Goal: Task Accomplishment & Management: Manage account settings

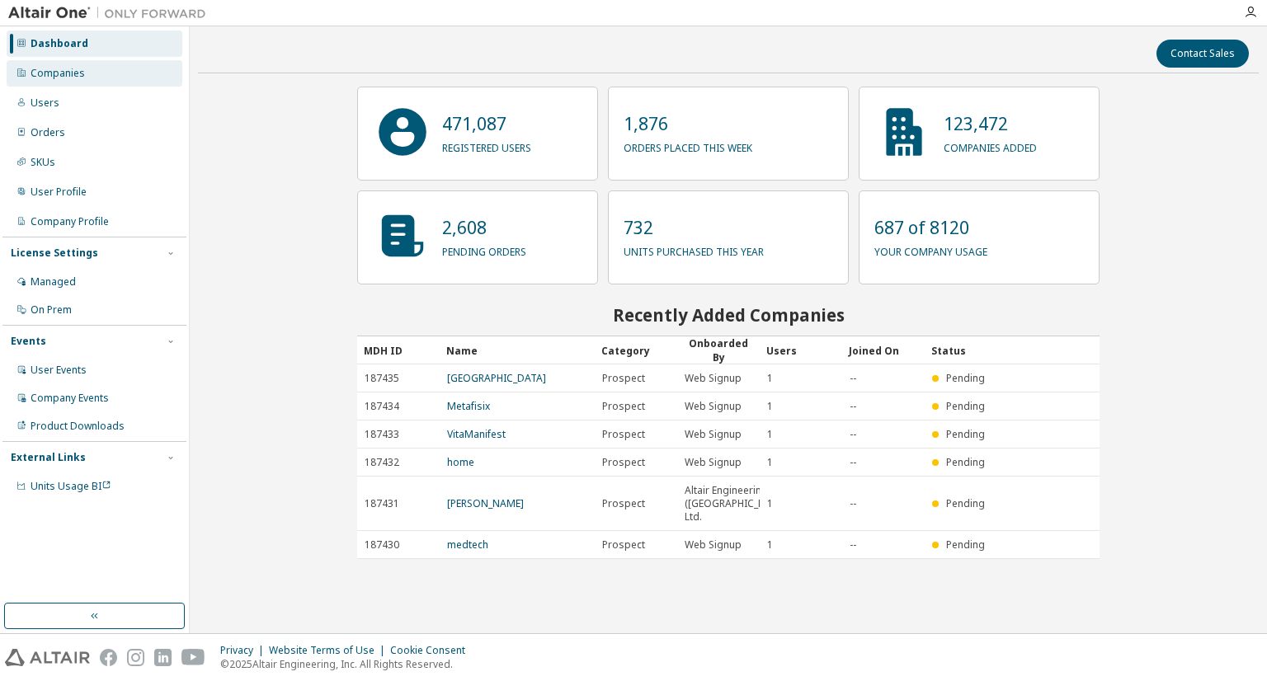
click at [84, 82] on div "Companies" at bounding box center [95, 73] width 176 height 26
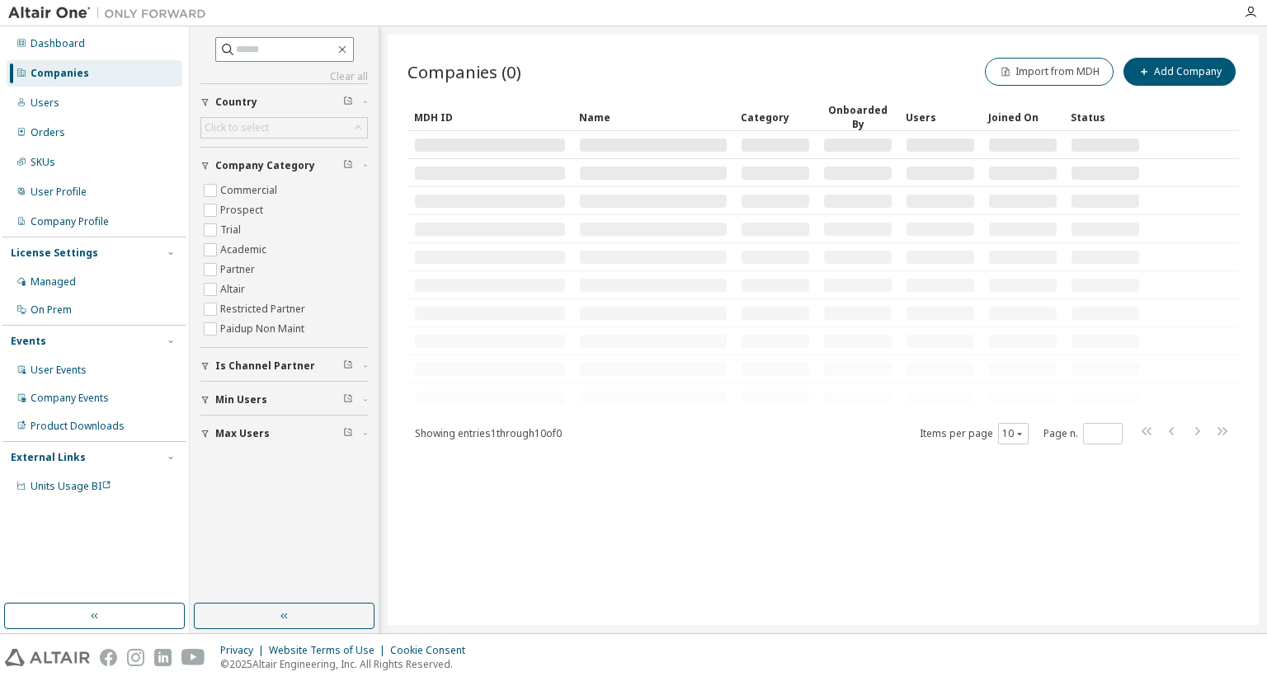
click at [306, 44] on input "text" at bounding box center [285, 49] width 99 height 16
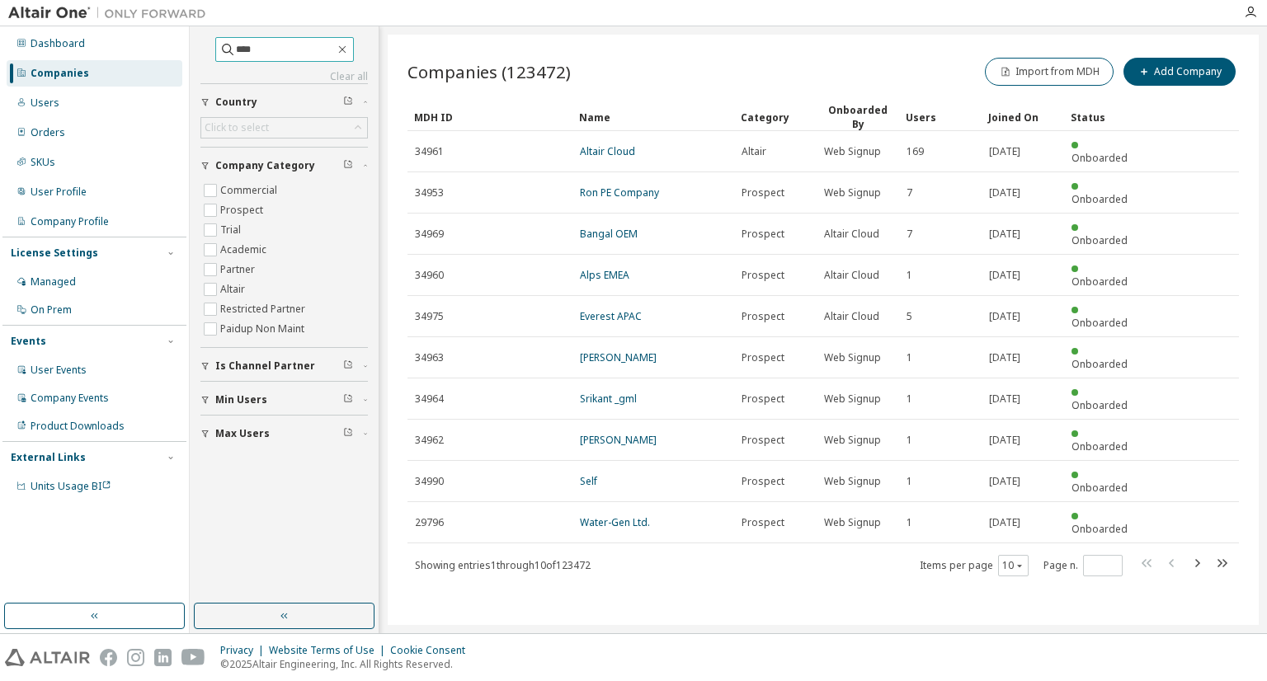
type input "****"
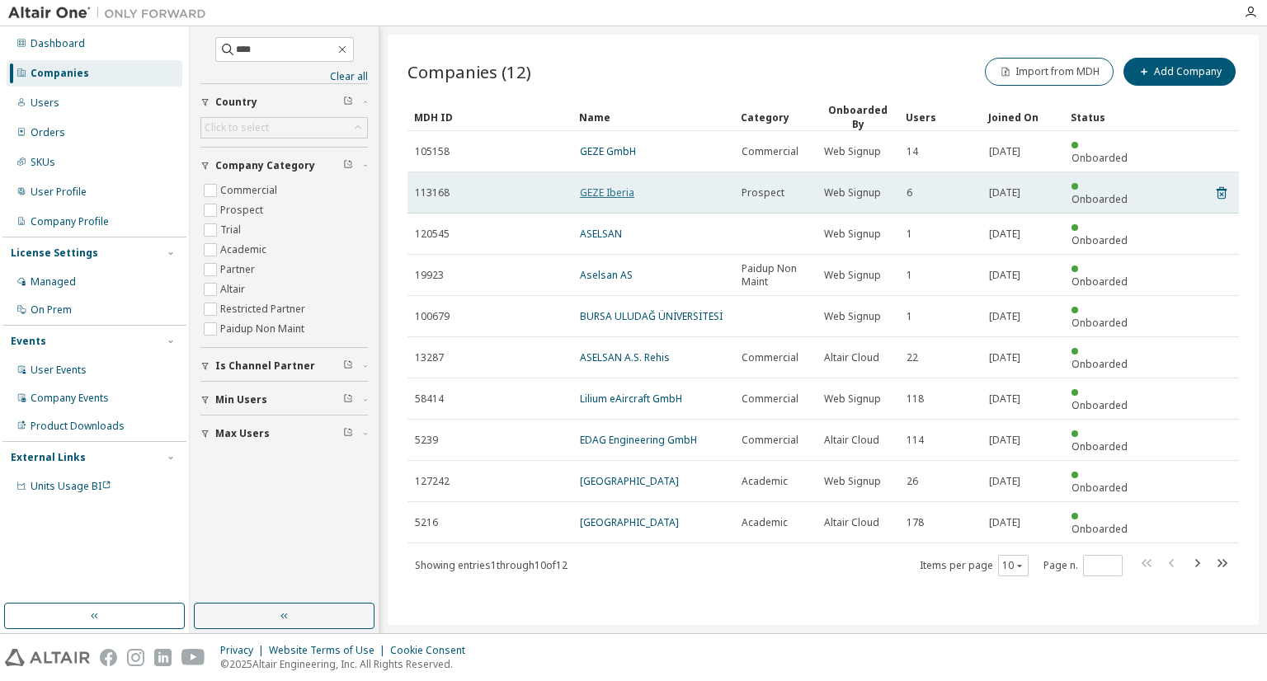
click at [591, 186] on link "GEZE Iberia" at bounding box center [607, 193] width 54 height 14
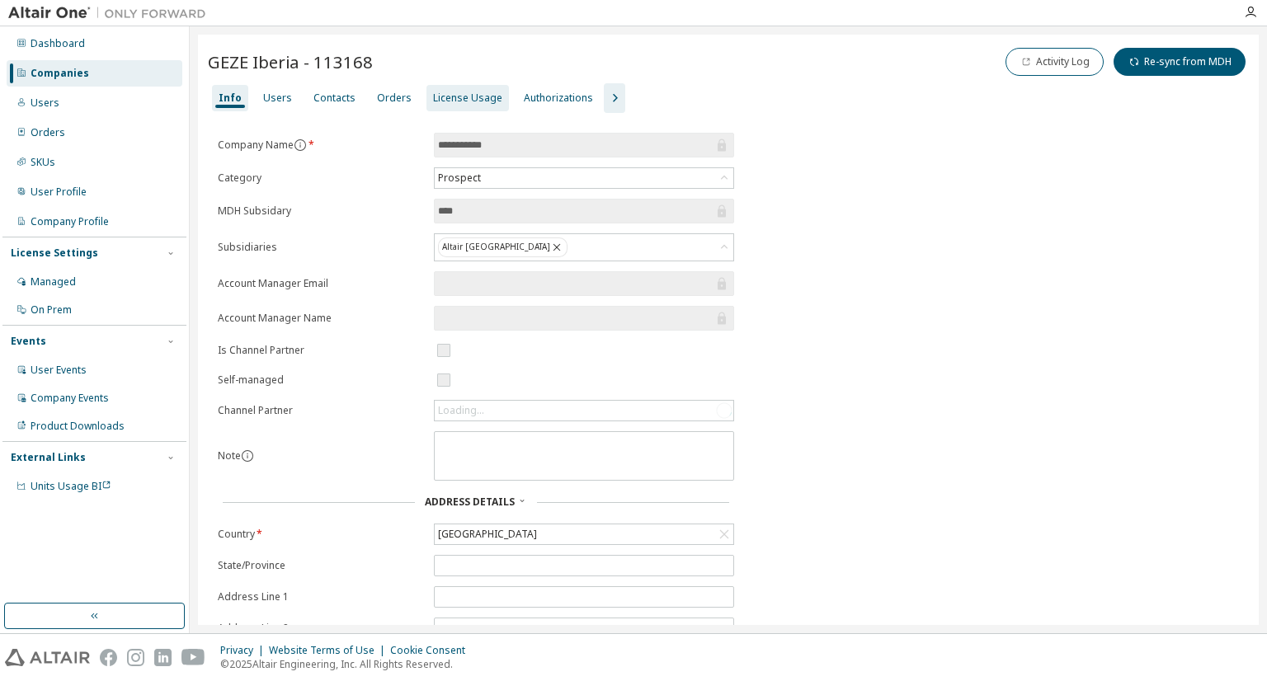
click at [455, 103] on div "License Usage" at bounding box center [467, 98] width 69 height 13
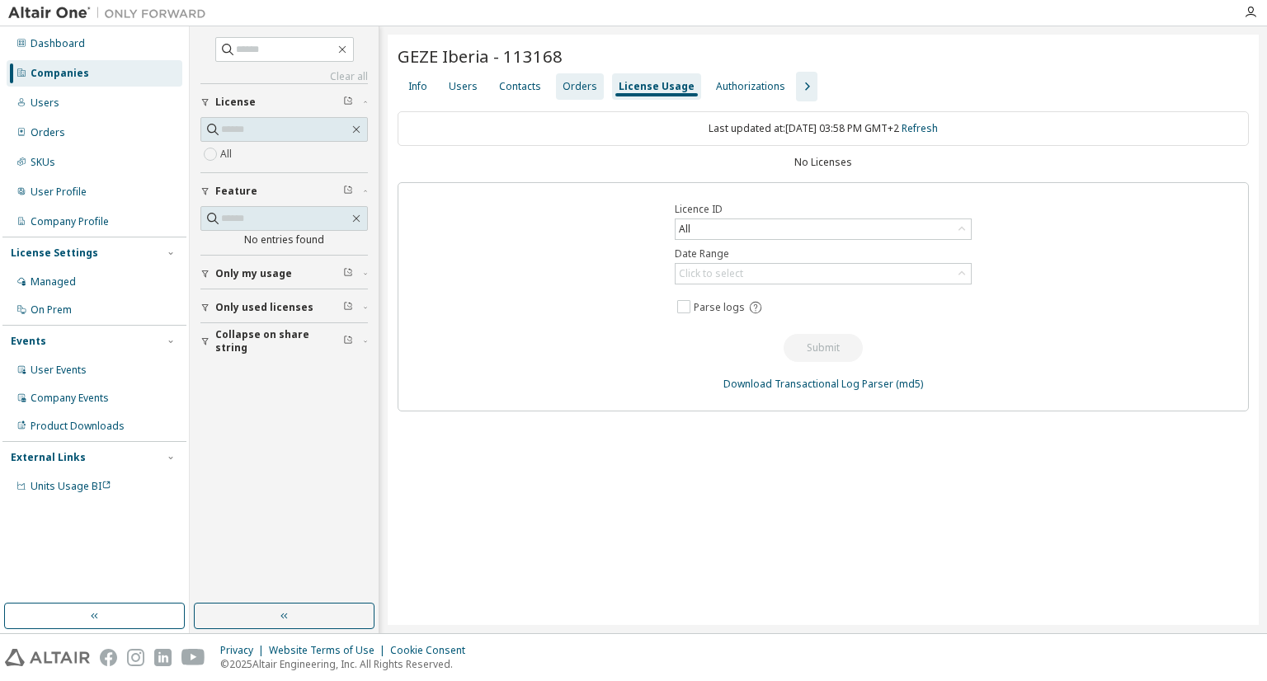
click at [594, 93] on div "Orders" at bounding box center [580, 86] width 48 height 26
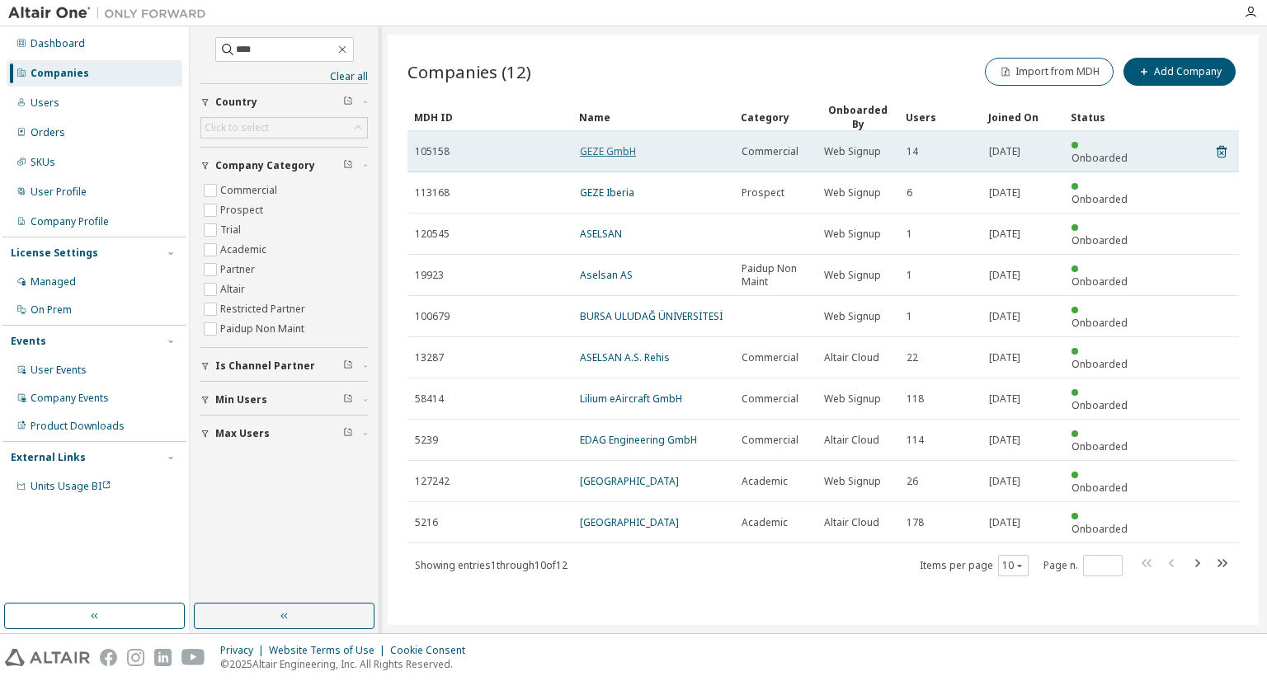
click at [624, 148] on link "GEZE GmbH" at bounding box center [608, 151] width 56 height 14
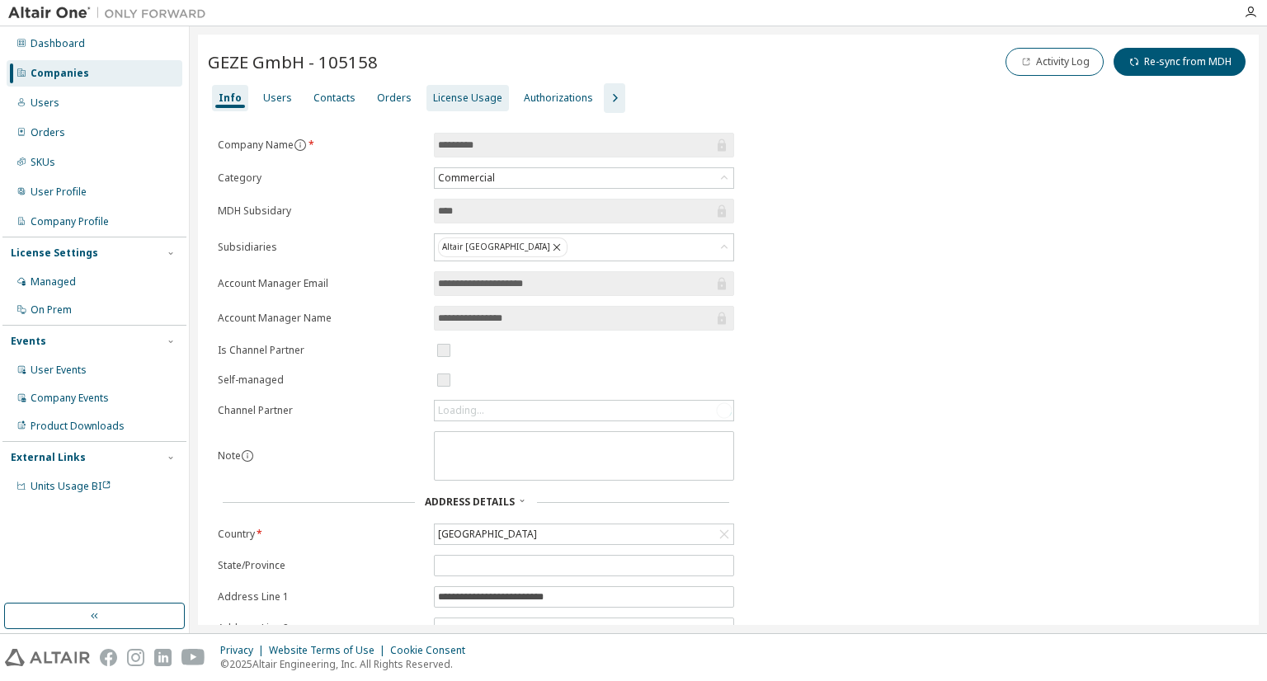
click at [439, 97] on div "License Usage" at bounding box center [467, 98] width 69 height 13
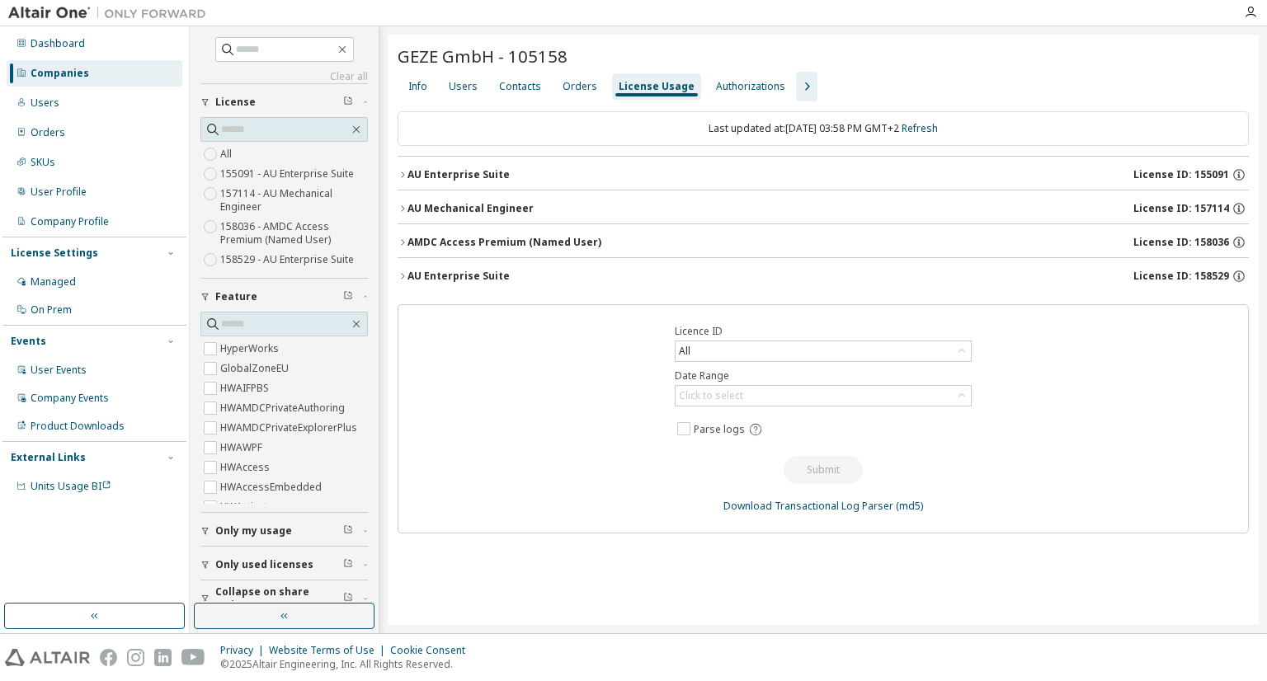
click at [442, 172] on div "AU Enterprise Suite" at bounding box center [458, 174] width 102 height 13
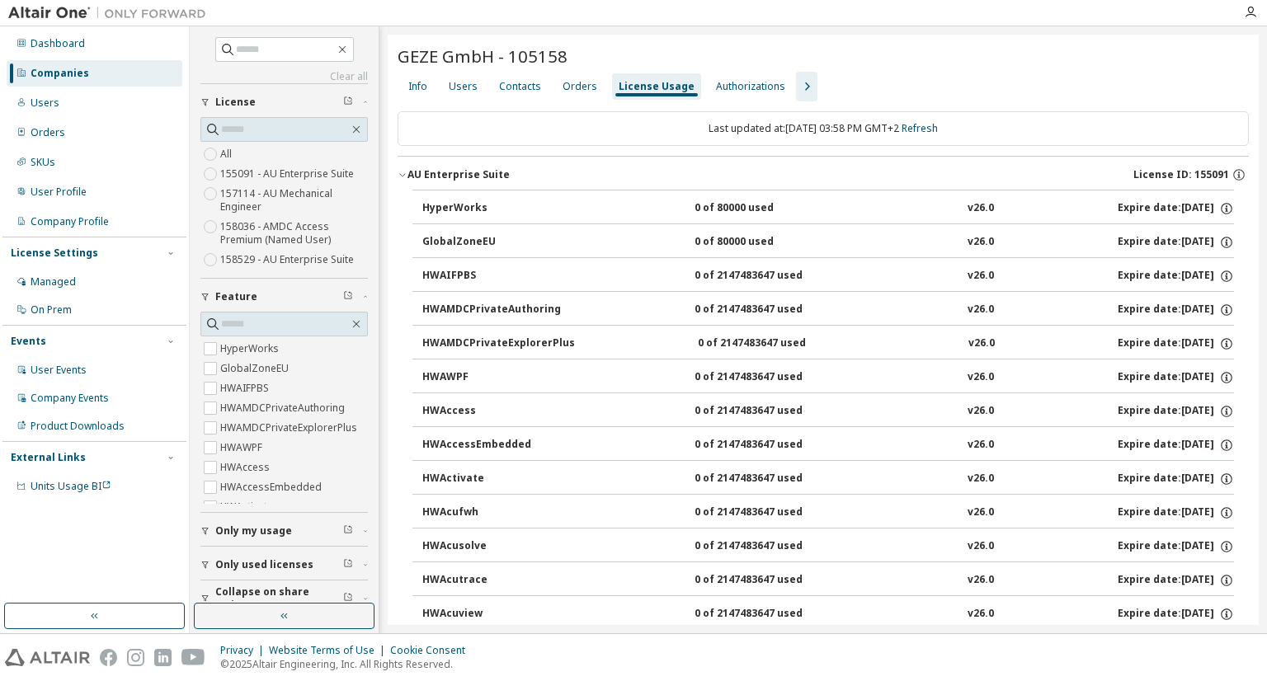
click at [442, 172] on div "AU Enterprise Suite" at bounding box center [458, 174] width 102 height 13
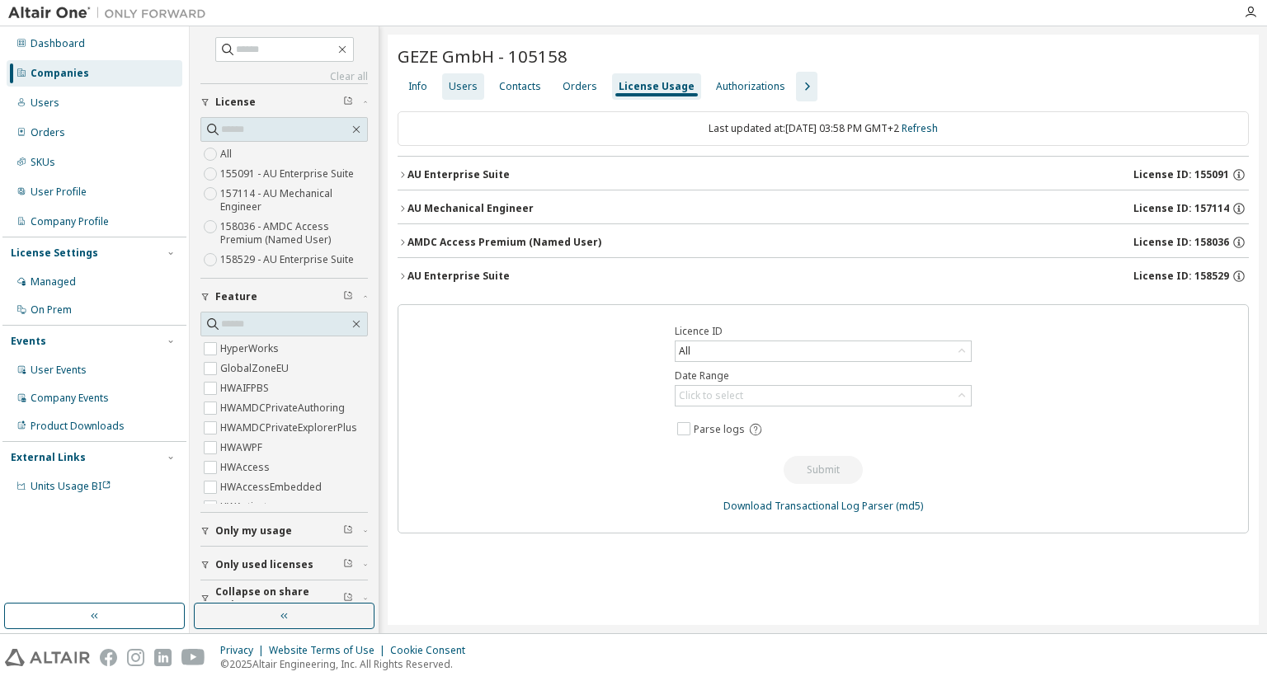
click at [455, 82] on div "Users" at bounding box center [463, 86] width 29 height 13
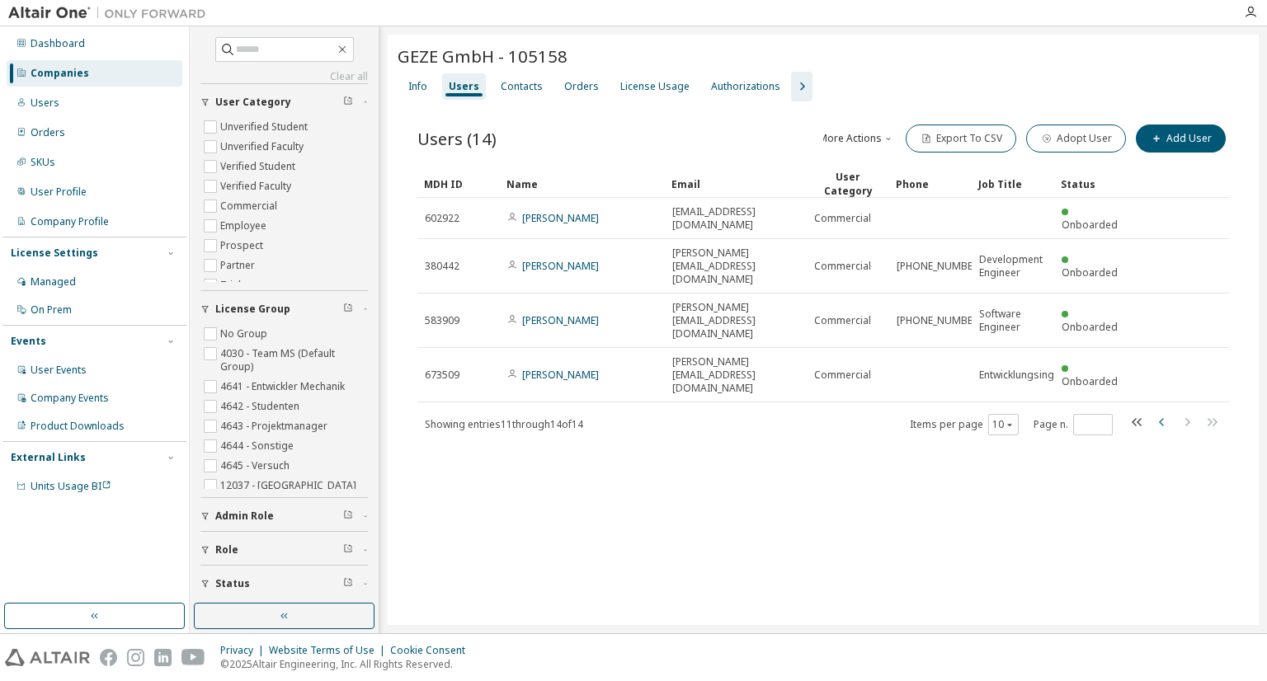
click at [1156, 412] on icon "button" at bounding box center [1162, 422] width 20 height 20
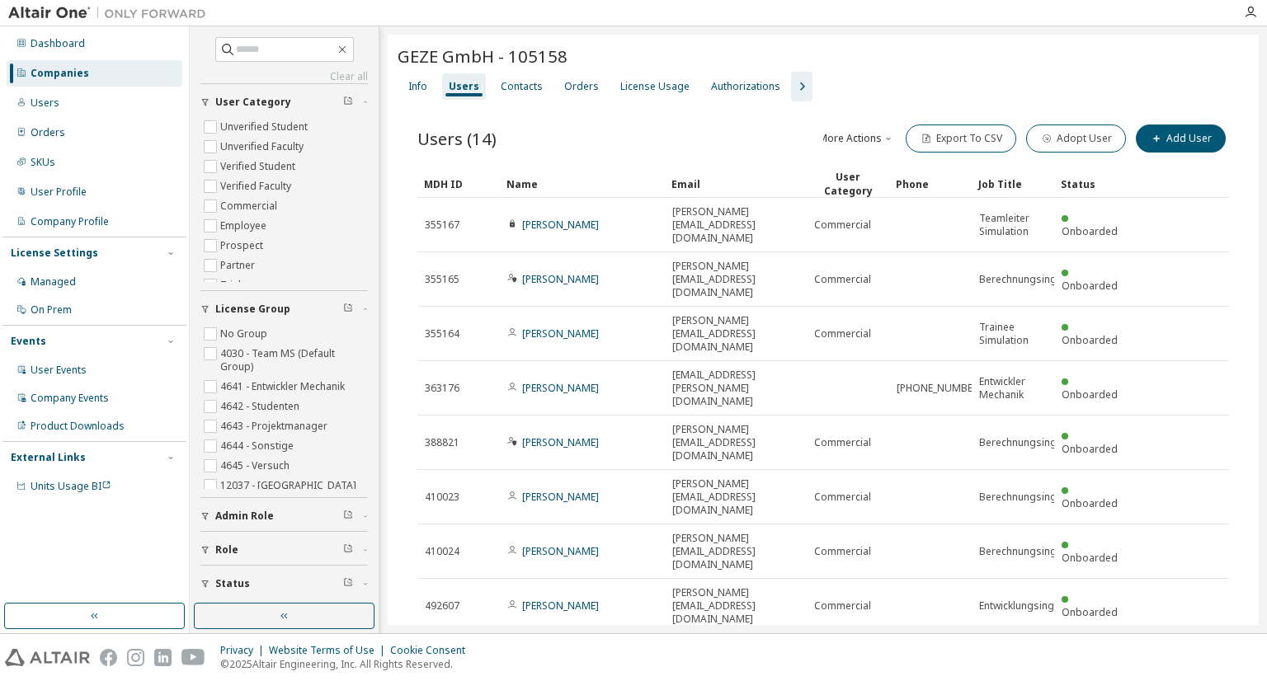
type input "*"
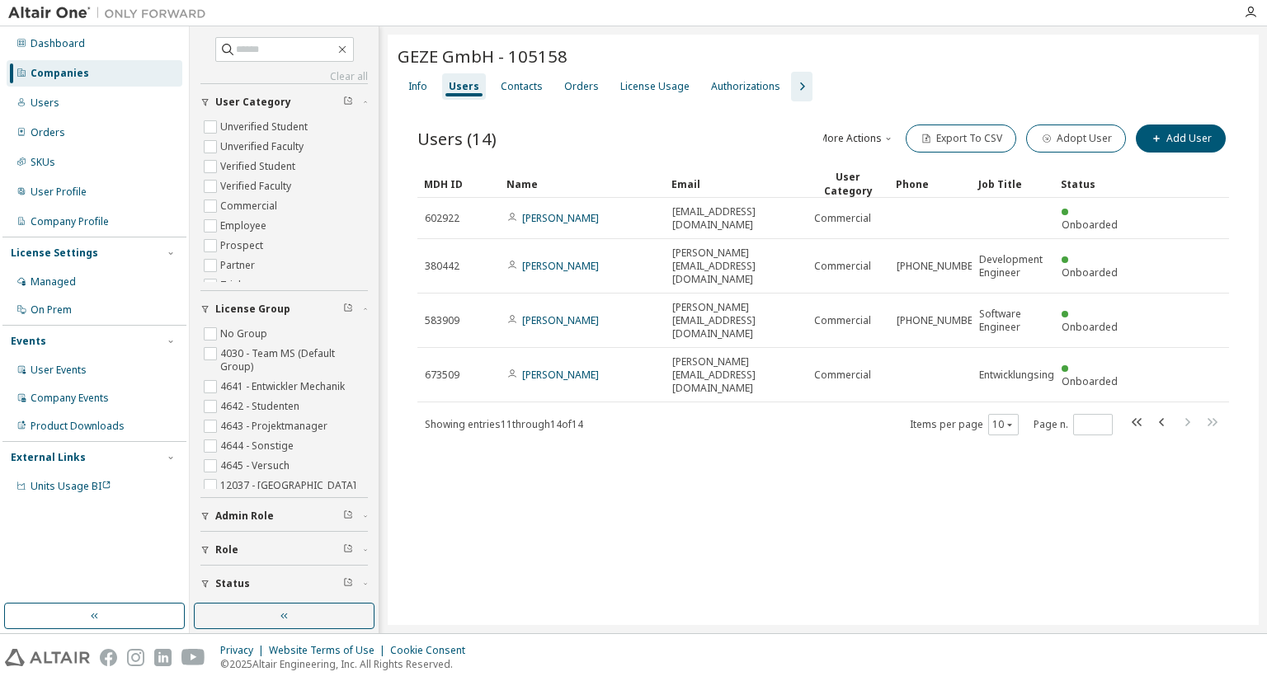
click at [479, 50] on span "GEZE GmbH - 105158" at bounding box center [483, 56] width 170 height 23
click at [58, 13] on img at bounding box center [111, 13] width 206 height 16
